Goal: Transaction & Acquisition: Purchase product/service

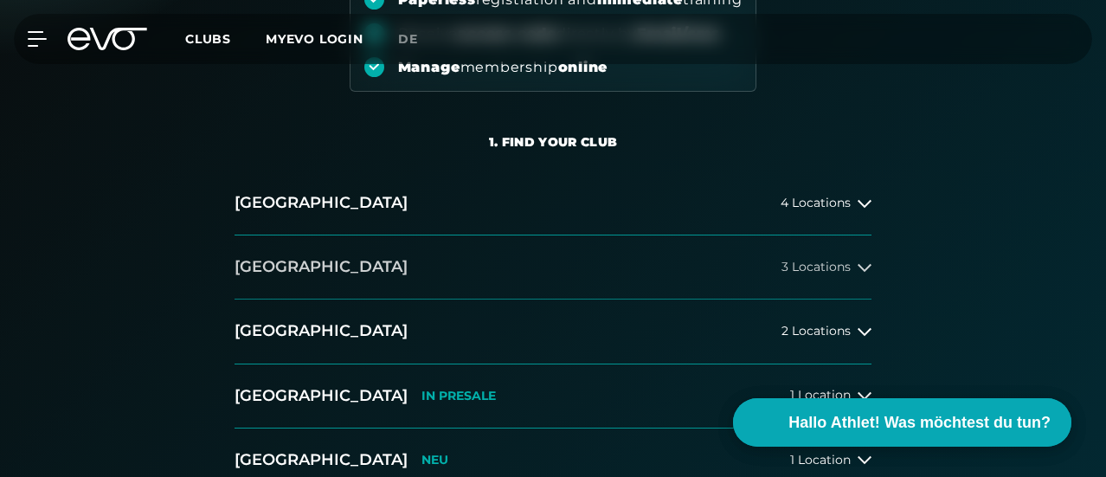
scroll to position [519, 0]
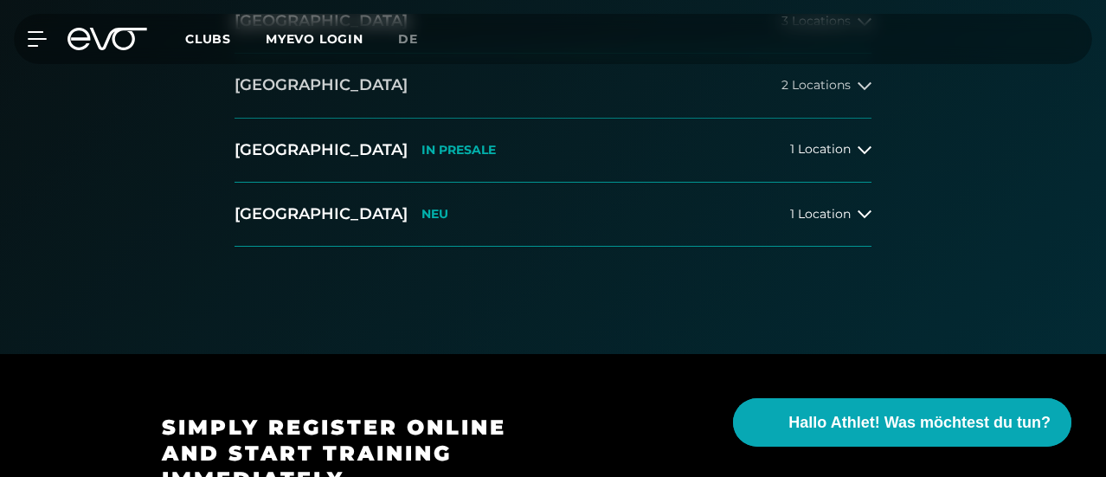
click at [843, 118] on button "[GEOGRAPHIC_DATA] 2 Locations" at bounding box center [553, 86] width 637 height 64
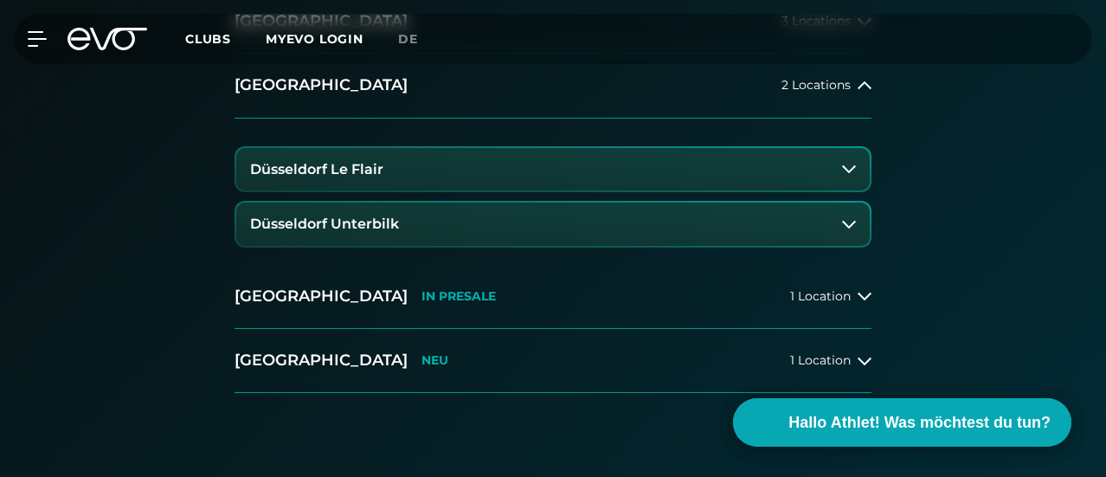
click at [471, 246] on button "Düsseldorf Unterbilk" at bounding box center [553, 224] width 634 height 43
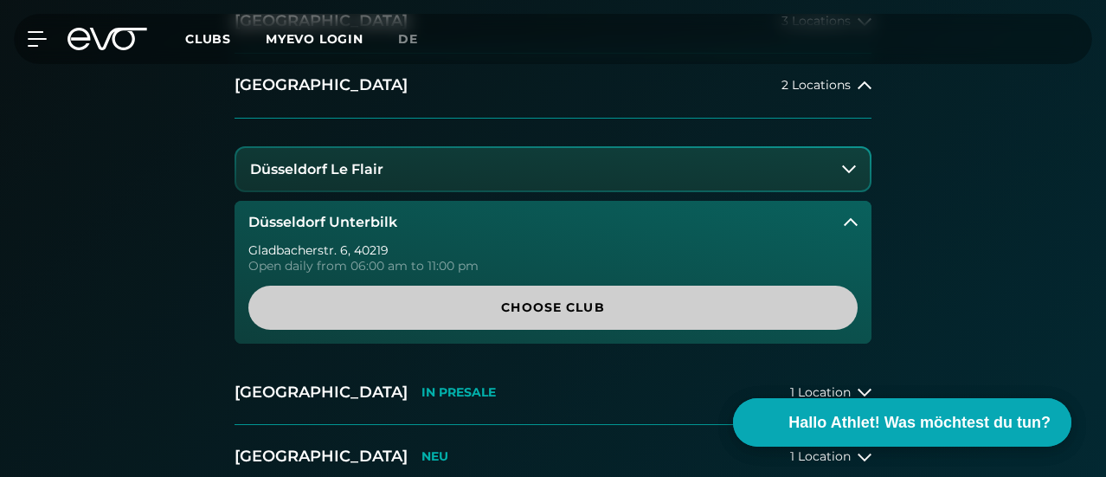
click at [535, 330] on span "Choose Club" at bounding box center [552, 308] width 609 height 44
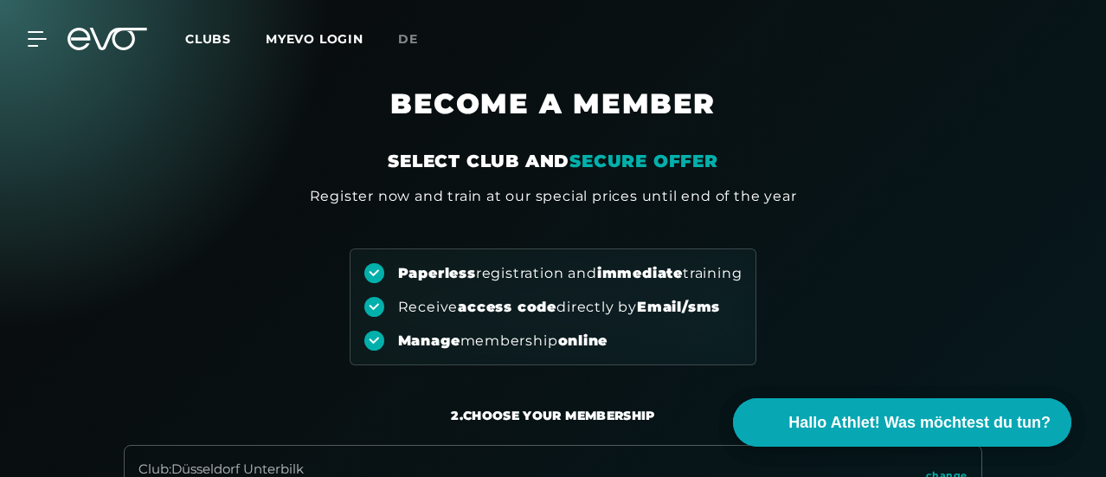
click at [53, 40] on div "MyEVO Login About Memberships free trial DAYPASS EVO Studios [GEOGRAPHIC_DATA] …" at bounding box center [27, 39] width 61 height 16
click at [47, 41] on div "MyEVO Login About Memberships free trial DAYPASS EVO Studios [GEOGRAPHIC_DATA] …" at bounding box center [27, 39] width 61 height 16
click at [23, 44] on div at bounding box center [27, 39] width 52 height 16
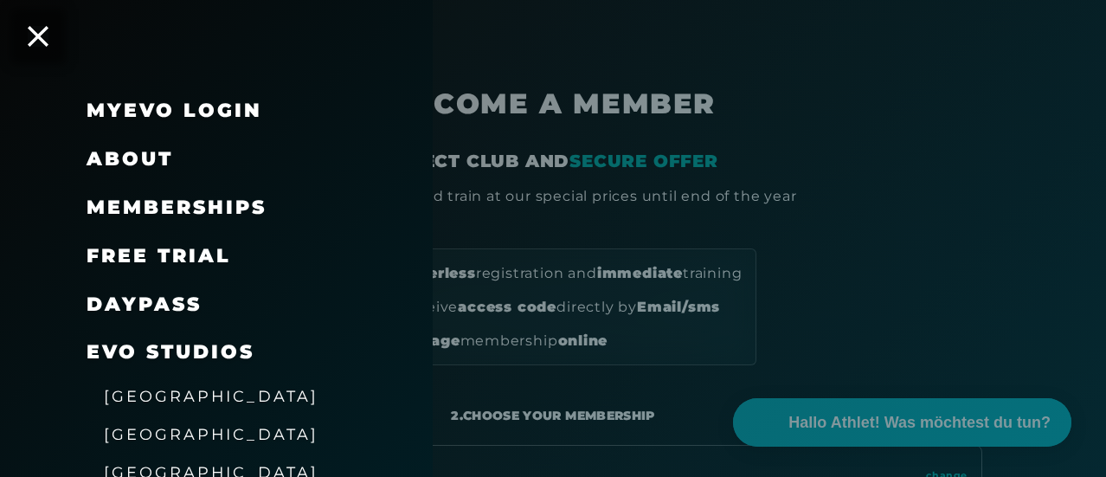
click at [230, 207] on span "Memberships" at bounding box center [177, 207] width 180 height 23
click at [234, 110] on link "MyEVO Login" at bounding box center [175, 110] width 176 height 23
